Goal: Information Seeking & Learning: Find specific fact

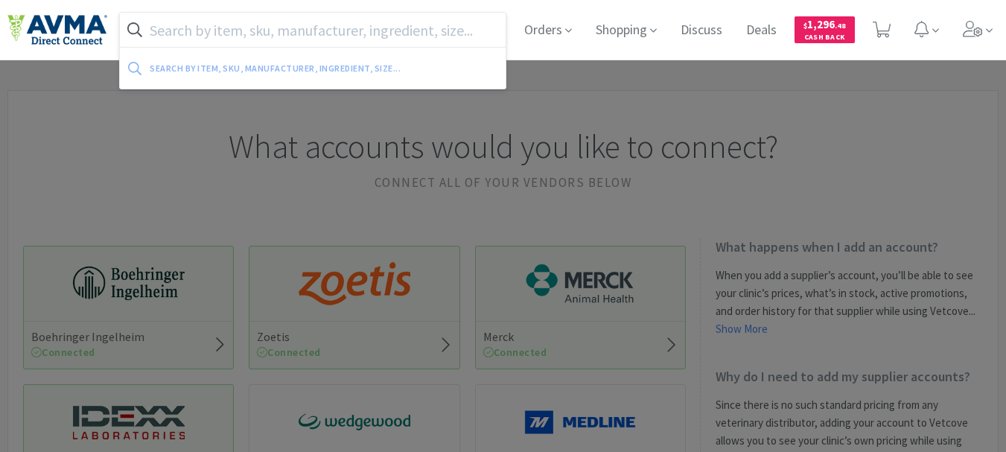
click at [395, 27] on input "text" at bounding box center [313, 30] width 386 height 34
paste input "062144"
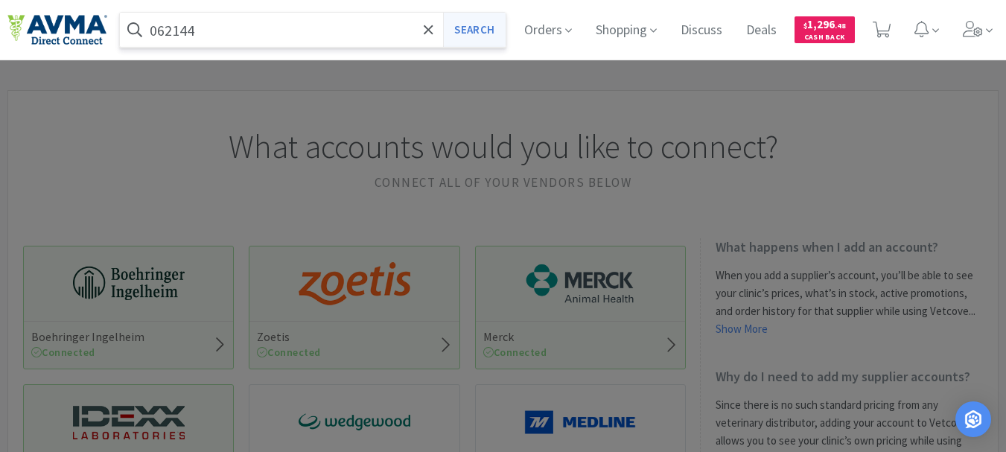
click at [452, 33] on button "Search" at bounding box center [474, 30] width 62 height 34
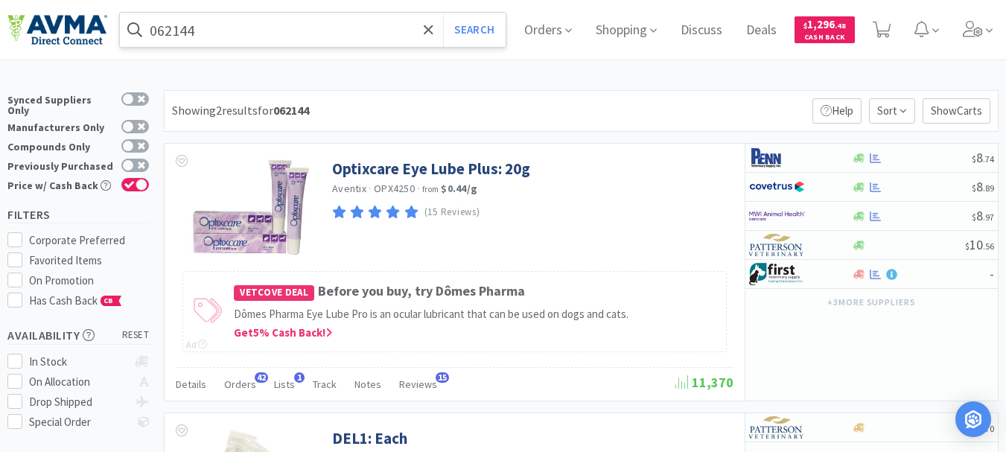
click at [289, 38] on input "062144" at bounding box center [313, 30] width 386 height 34
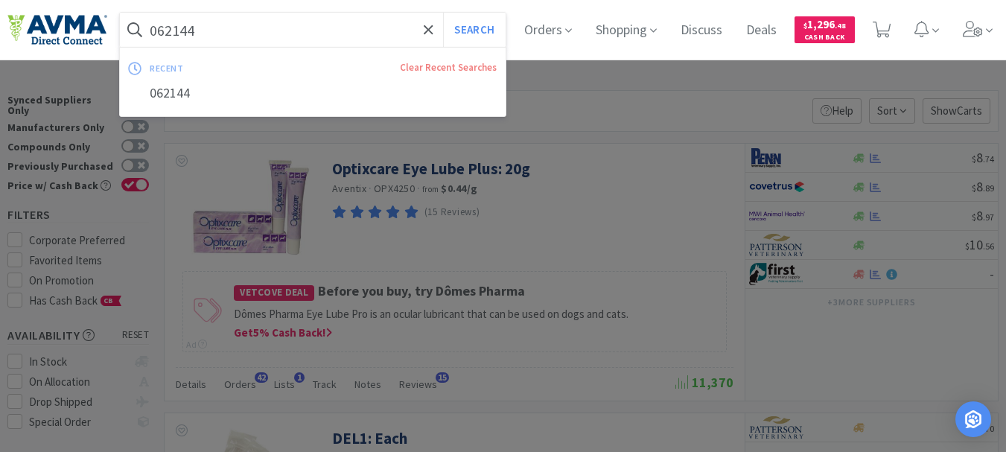
paste input "901372"
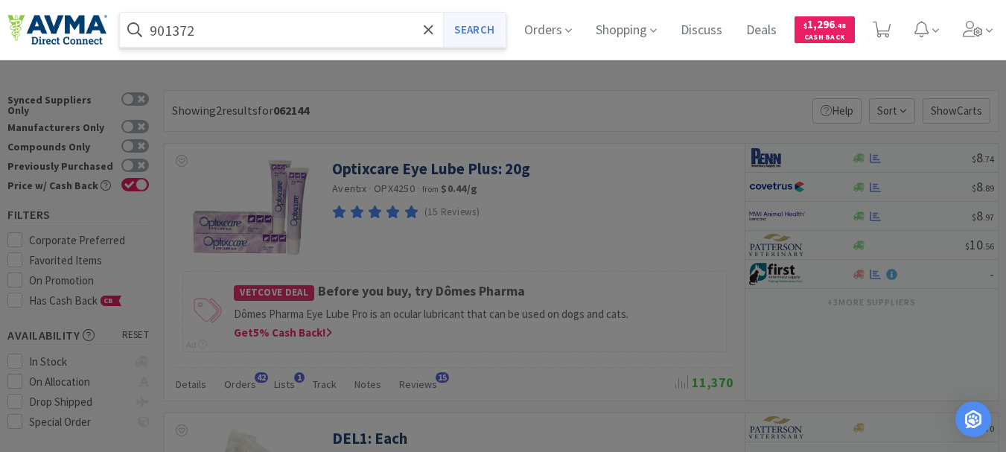
type input "901372"
click at [485, 31] on button "Search" at bounding box center [474, 30] width 62 height 34
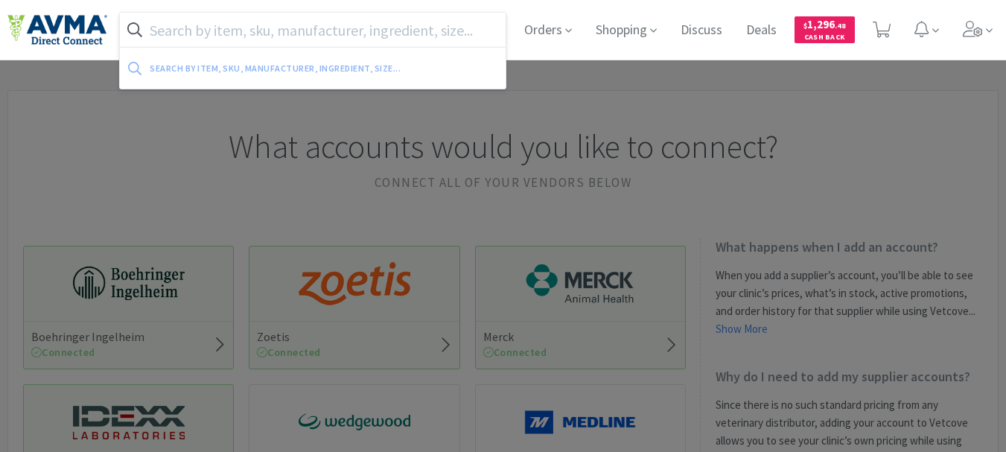
click at [338, 30] on input "text" at bounding box center [313, 30] width 386 height 34
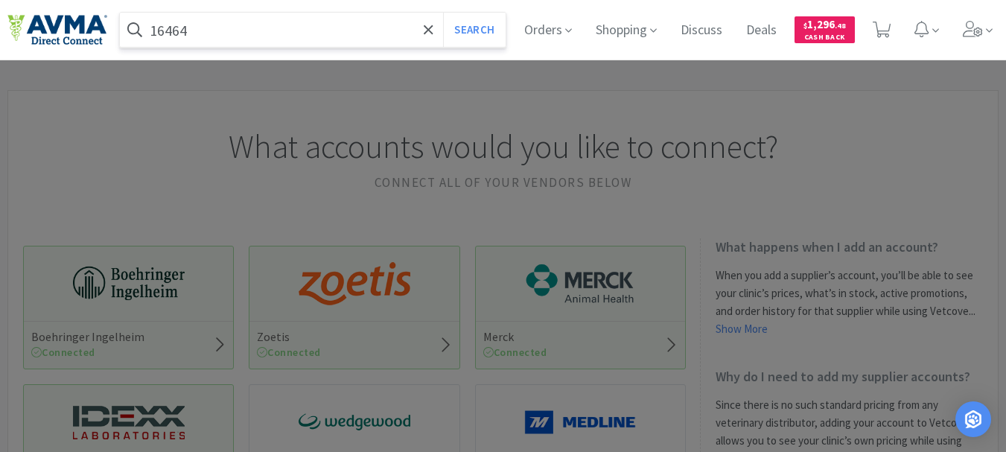
click at [443, 13] on button "Search" at bounding box center [474, 30] width 62 height 34
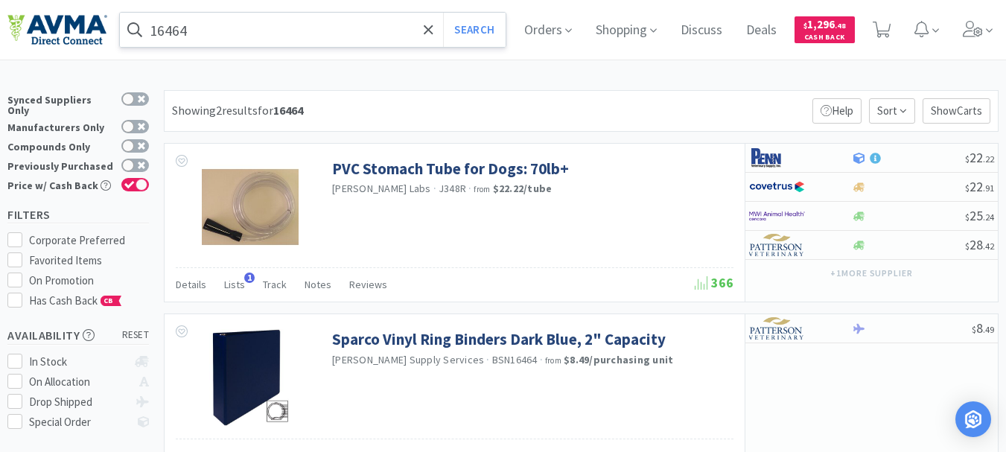
click at [210, 34] on input "16464" at bounding box center [313, 30] width 386 height 34
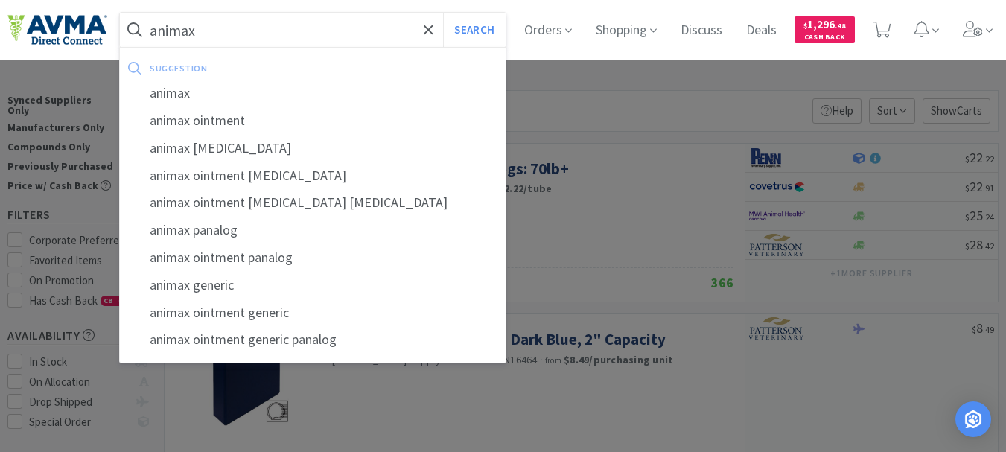
type input "animax"
click at [443, 13] on button "Search" at bounding box center [474, 30] width 62 height 34
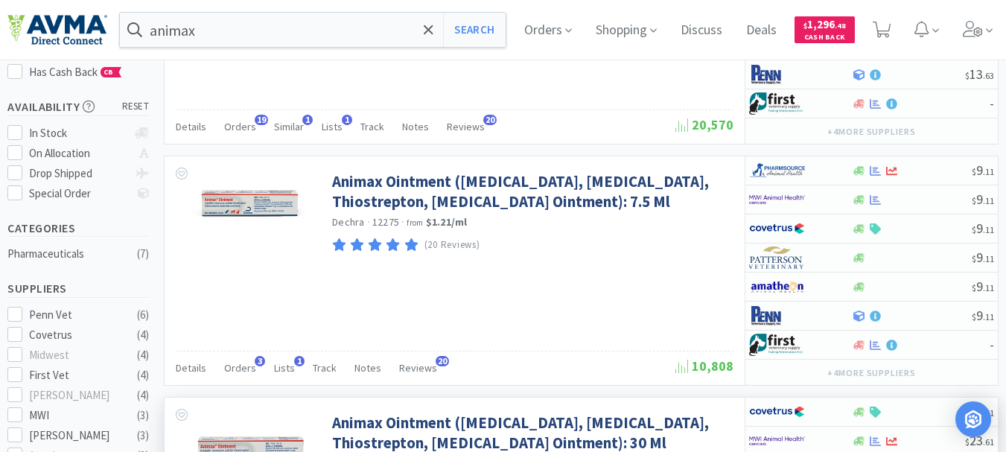
scroll to position [223, 0]
